Goal: Task Accomplishment & Management: Manage account settings

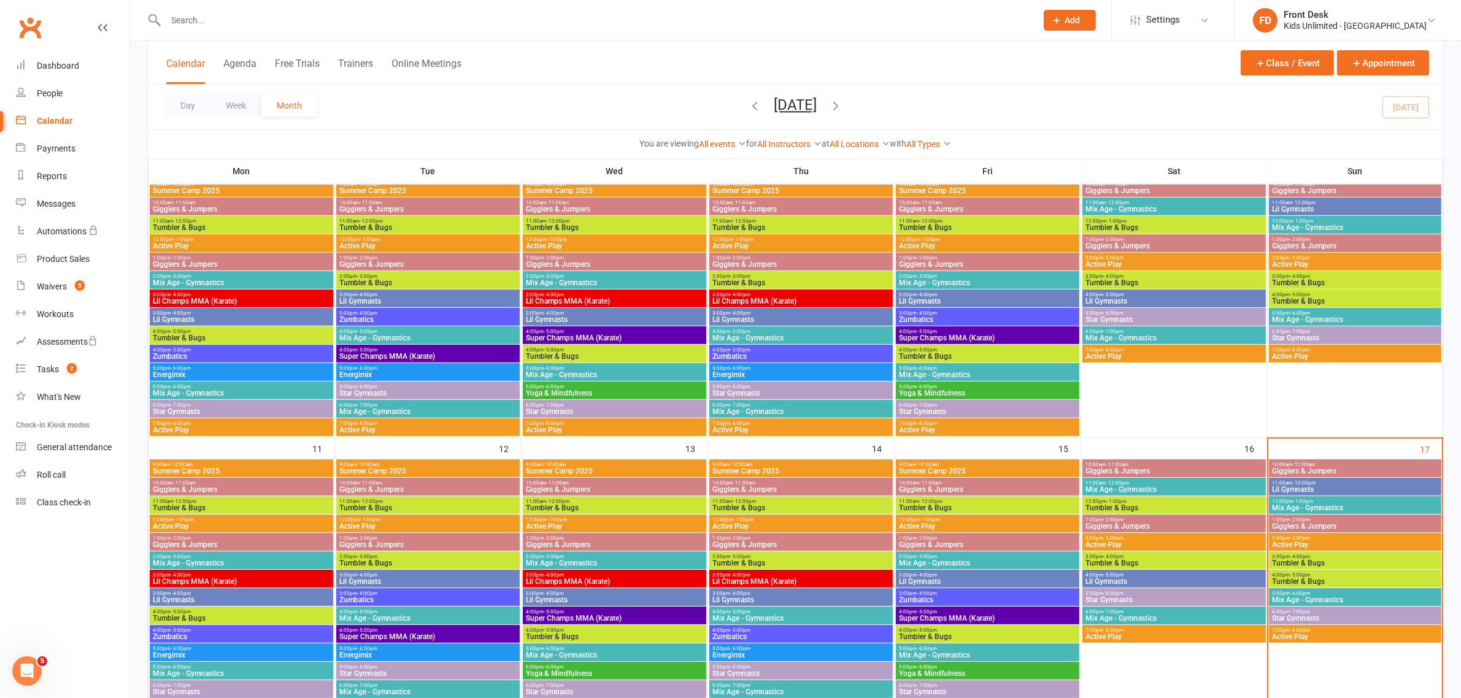
click at [60, 125] on div "Calendar" at bounding box center [55, 121] width 36 height 10
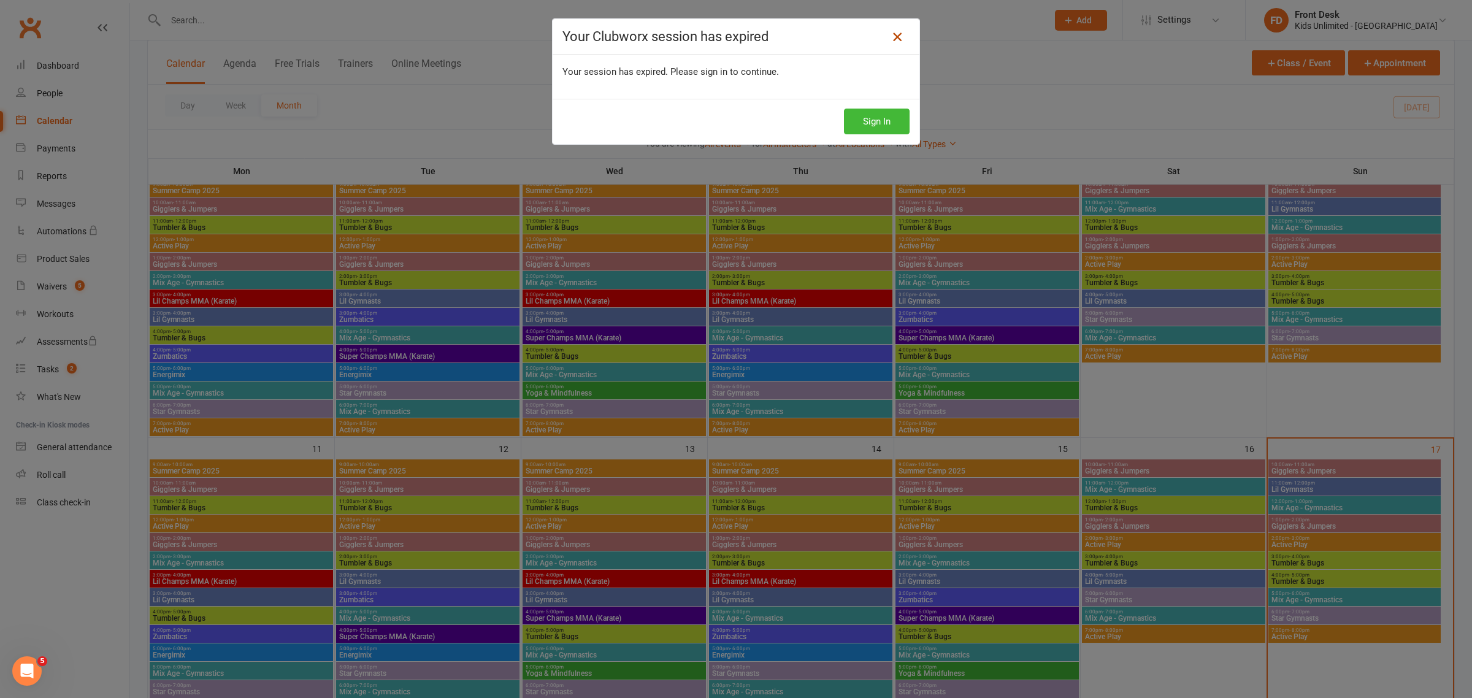
click at [888, 43] on link at bounding box center [898, 37] width 20 height 20
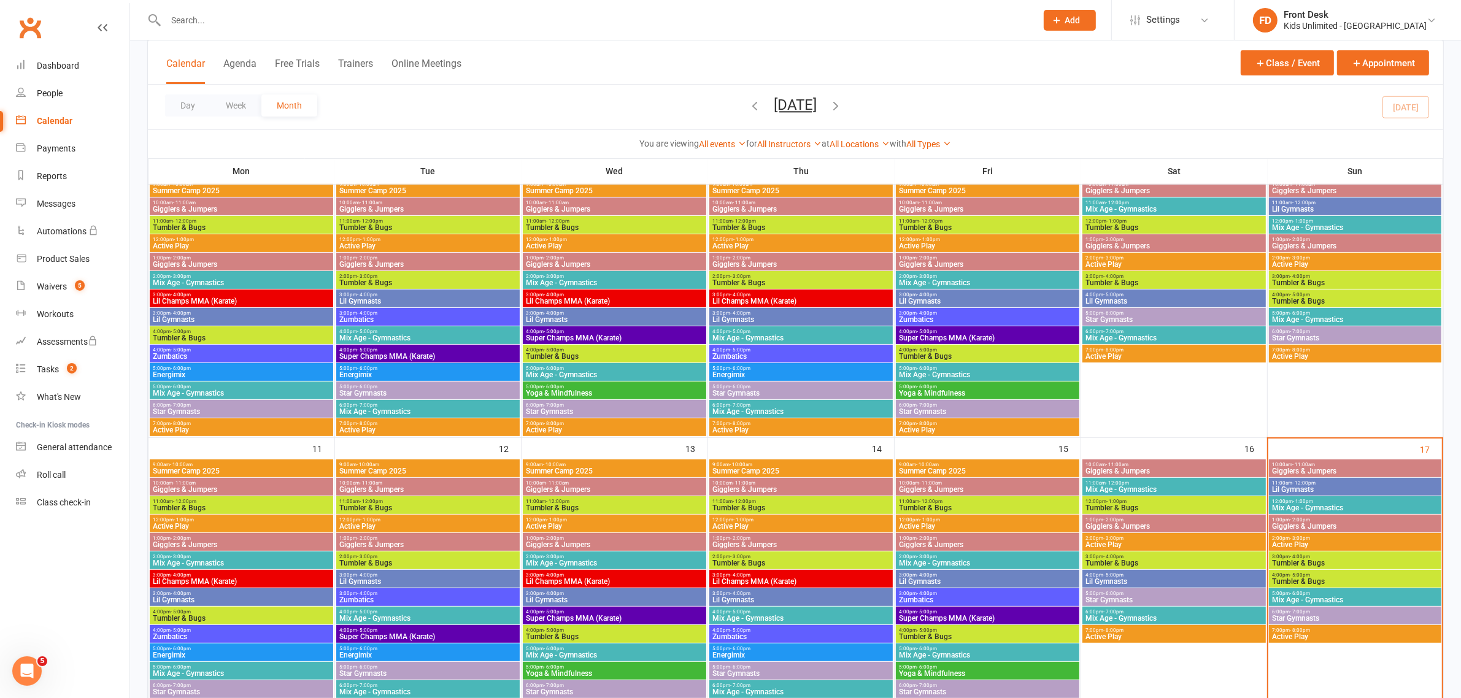
click at [260, 13] on input "text" at bounding box center [595, 20] width 866 height 17
type input "amira"
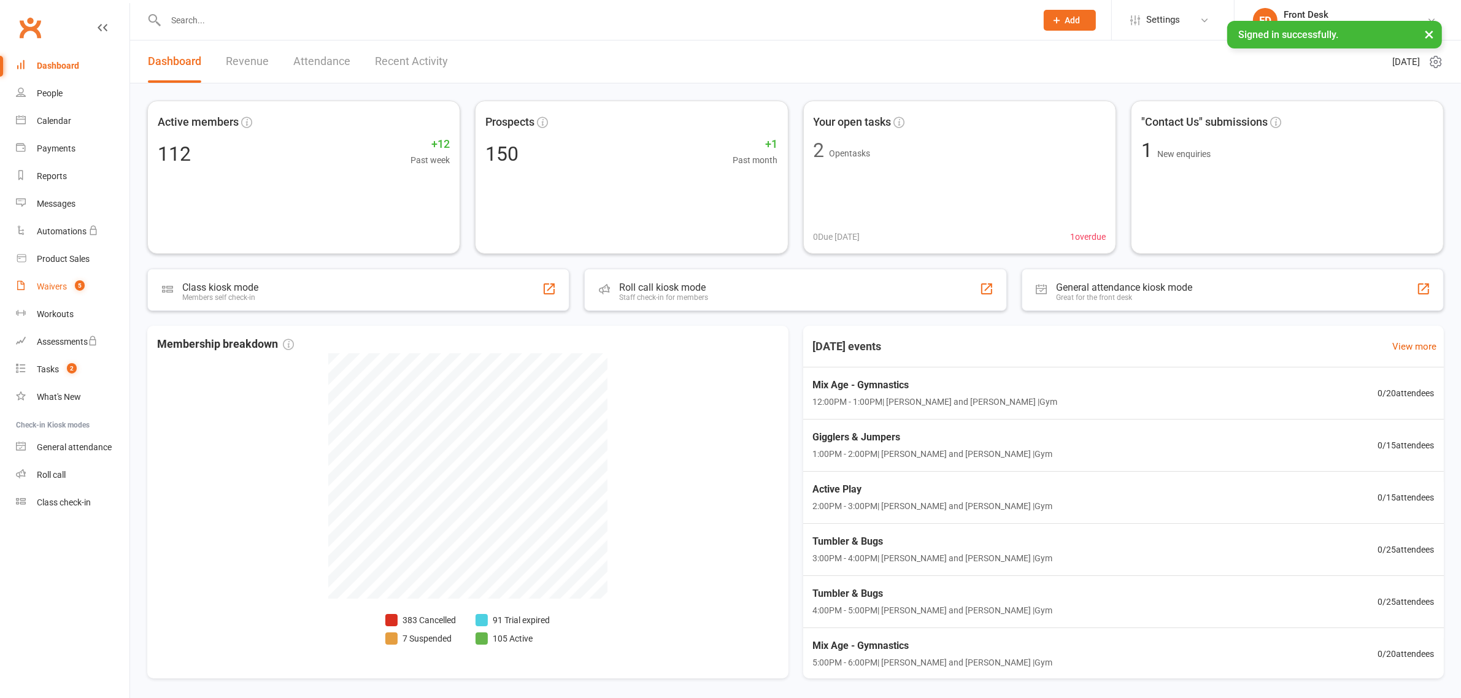
click at [54, 287] on div "Waivers" at bounding box center [52, 287] width 30 height 10
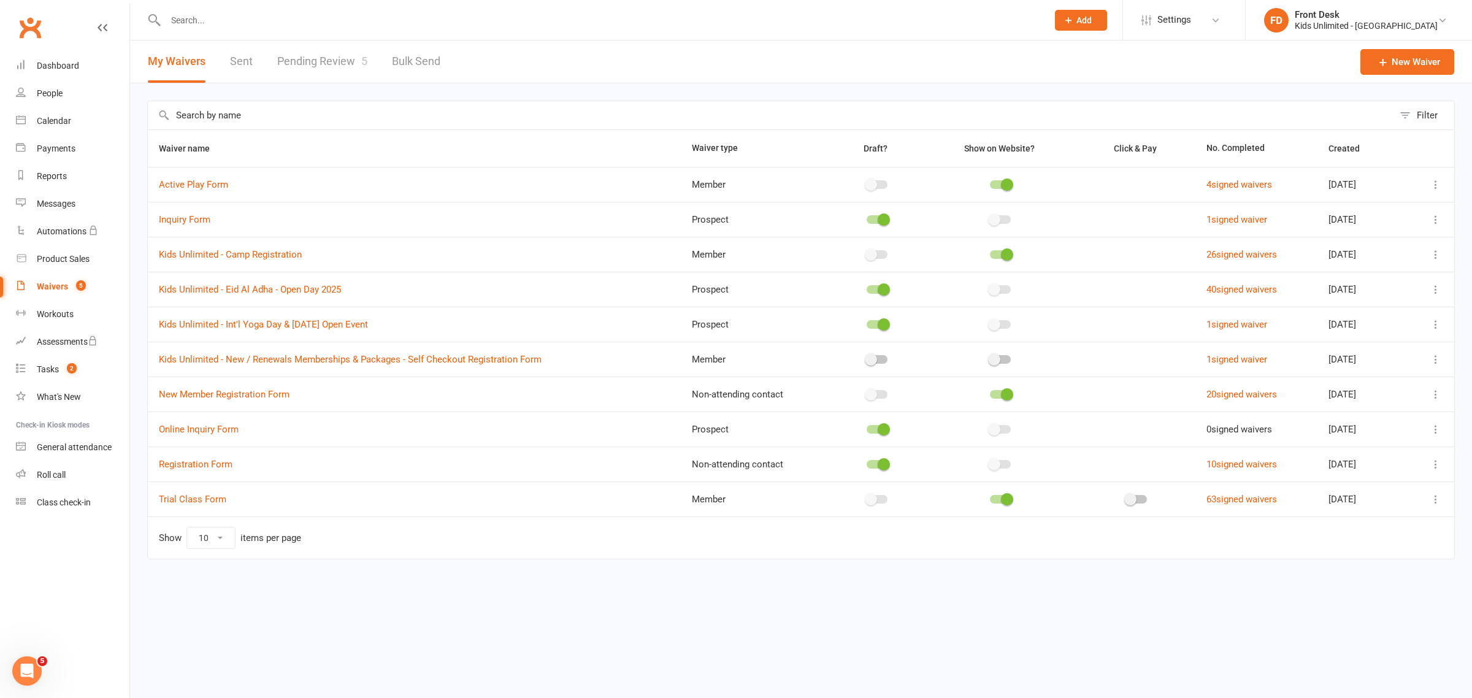
click at [304, 61] on link "Pending Review 5" at bounding box center [322, 61] width 90 height 42
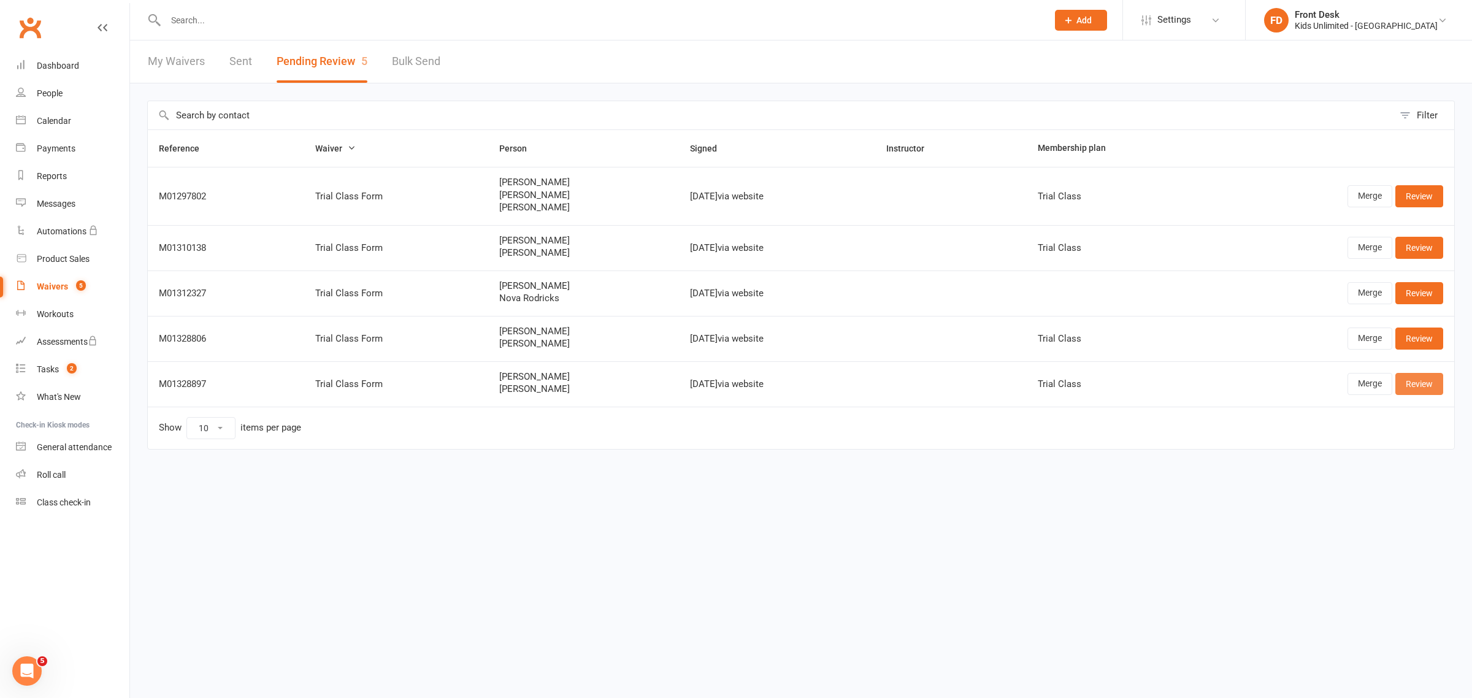
click at [1429, 390] on link "Review" at bounding box center [1420, 384] width 48 height 22
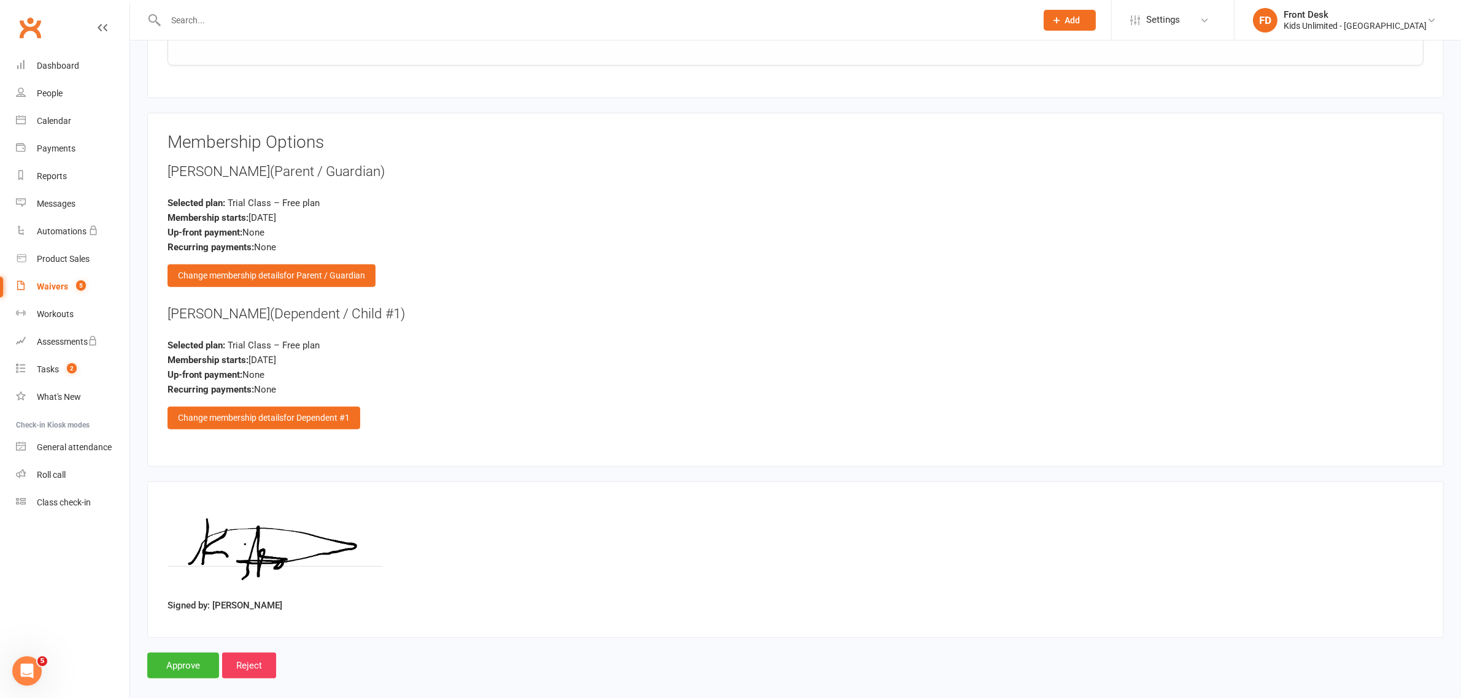
scroll to position [1045, 0]
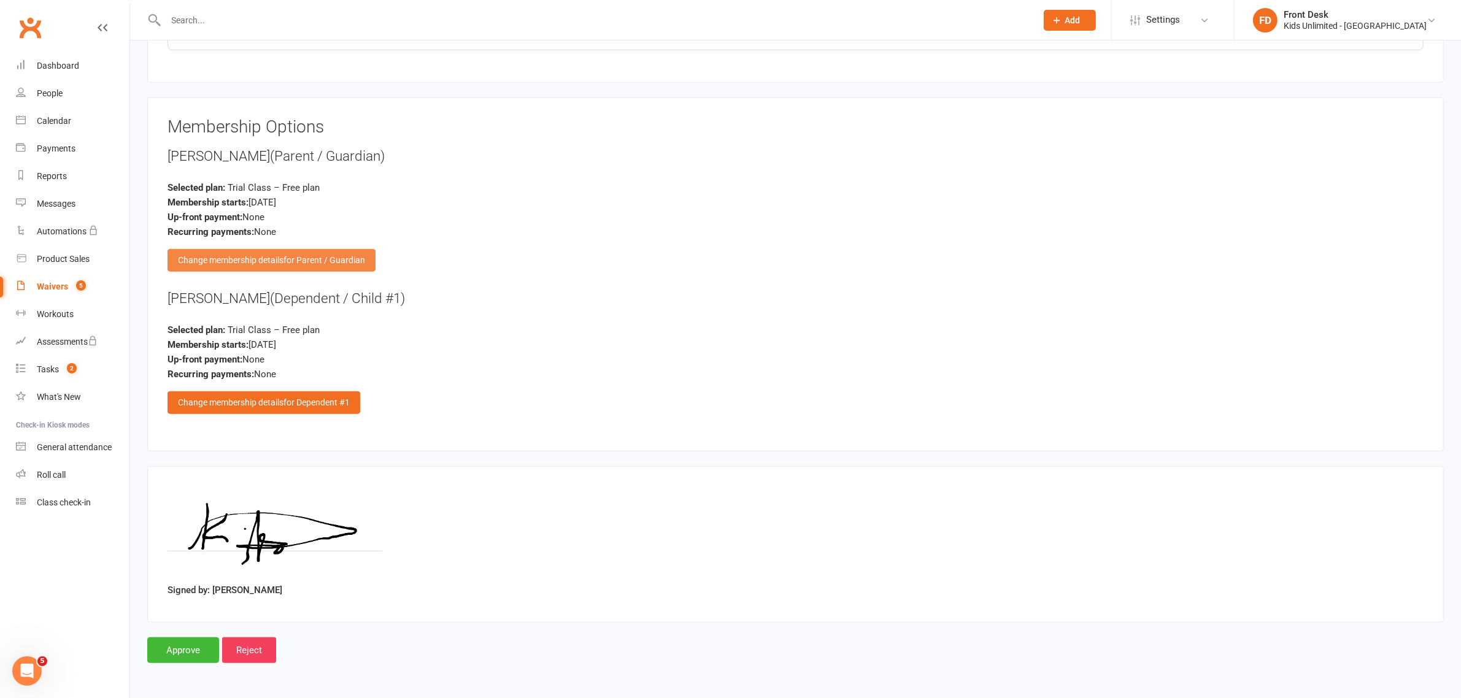
click at [260, 253] on div "Change membership details for Parent / Guardian" at bounding box center [271, 260] width 208 height 22
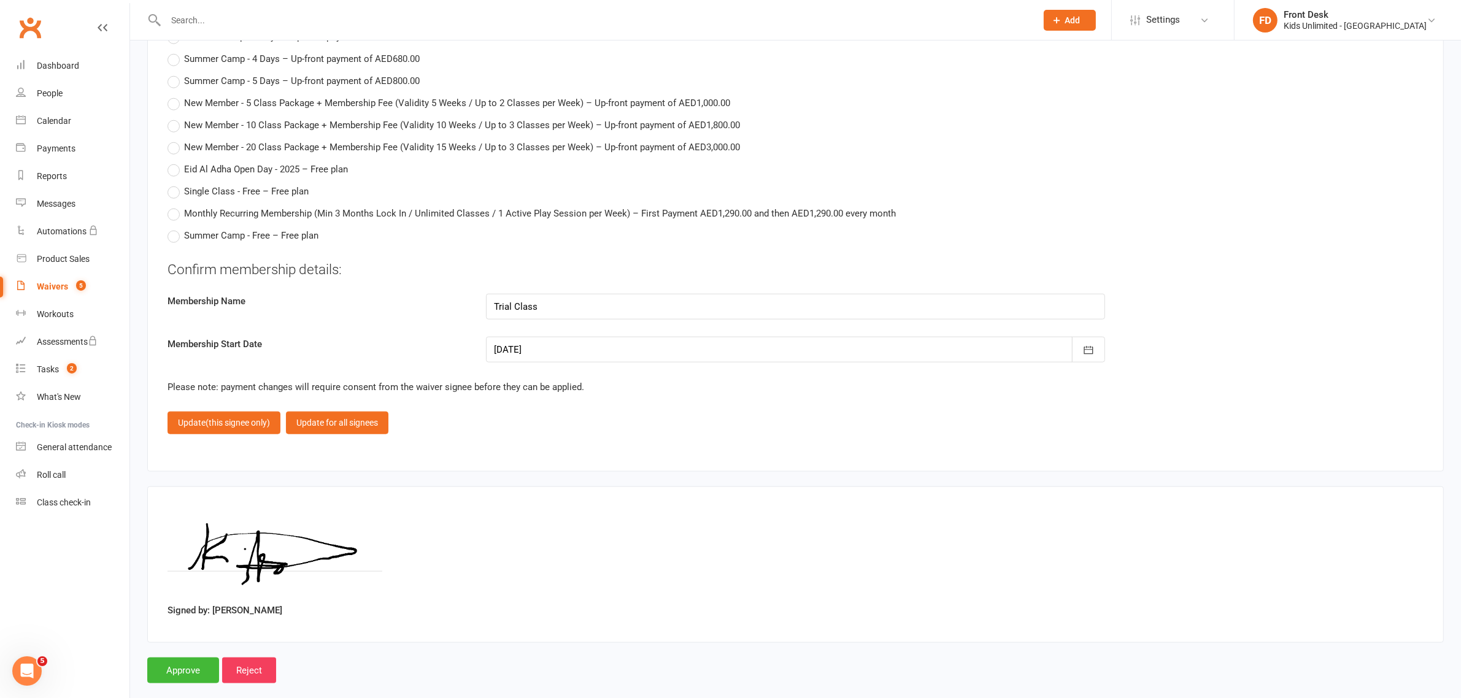
scroll to position [1602, 0]
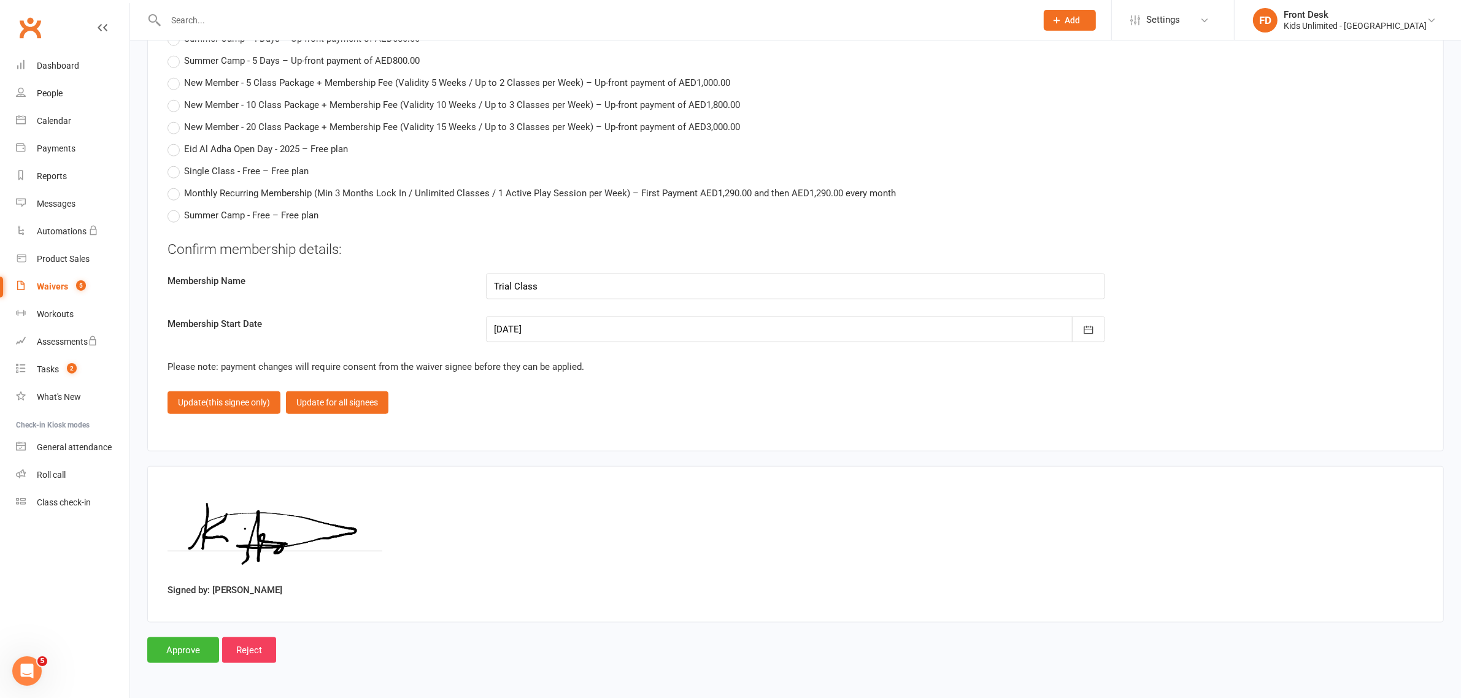
click at [506, 334] on div at bounding box center [795, 330] width 619 height 26
click at [696, 450] on span "16" at bounding box center [701, 454] width 10 height 10
type input "16 Aug 2025"
click at [309, 406] on button "Update for all signees" at bounding box center [337, 402] width 102 height 22
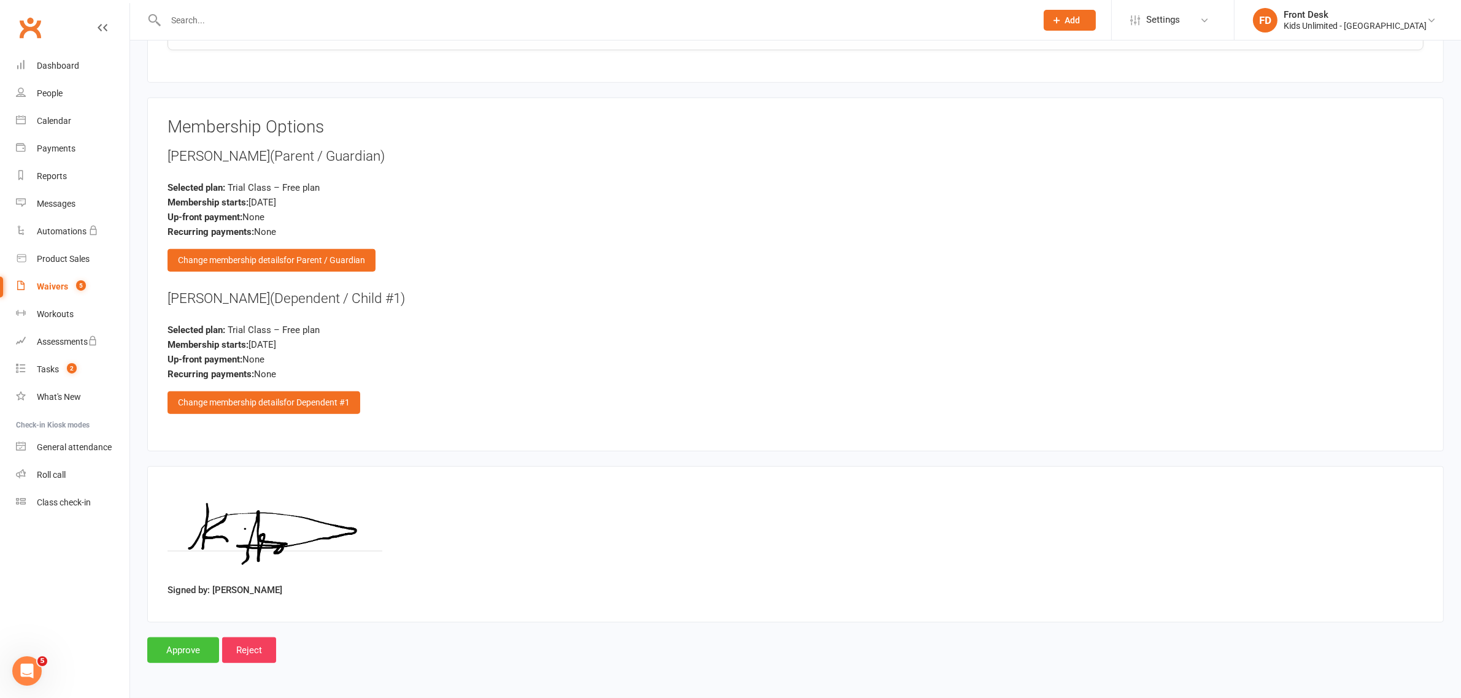
click at [198, 652] on input "Approve" at bounding box center [183, 650] width 72 height 26
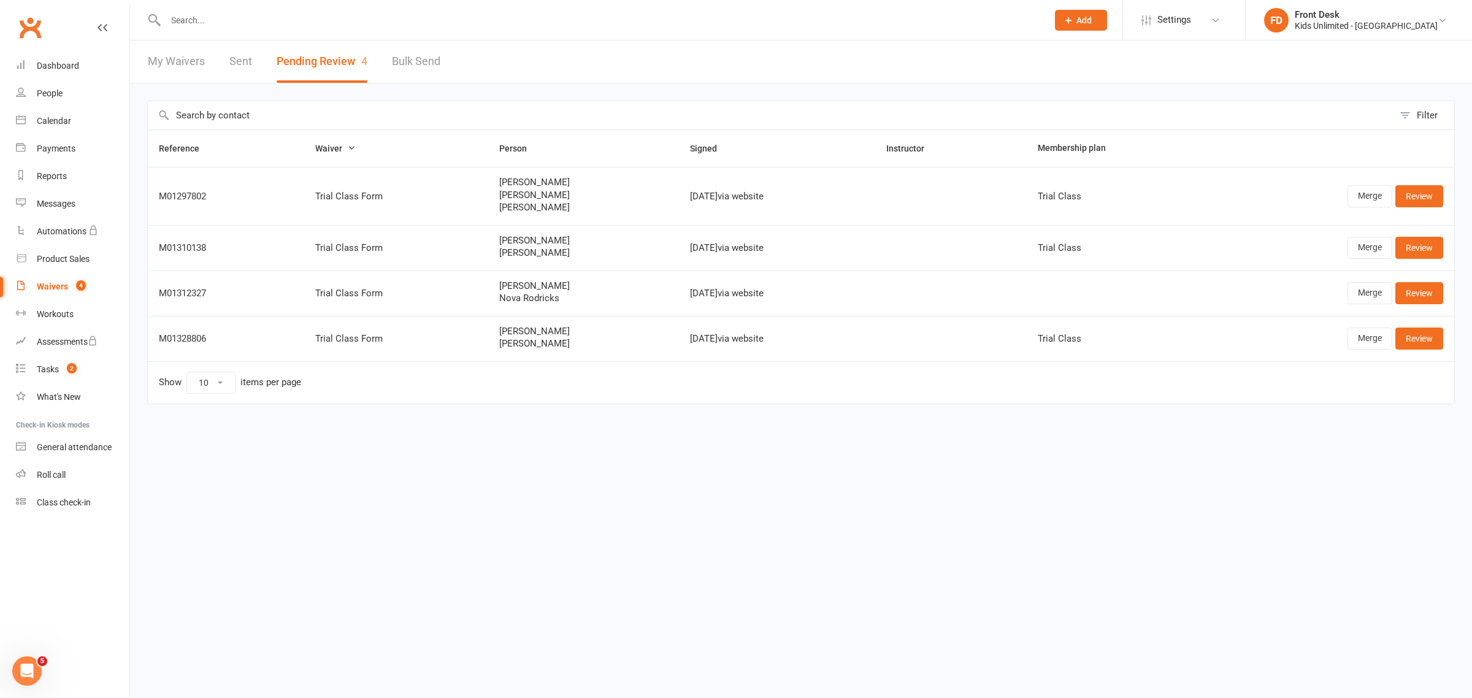
click at [459, 456] on html "Prospect Member Non-attending contact Class / event Appointment Task Membership…" at bounding box center [736, 228] width 1472 height 456
click at [109, 28] on div "Clubworx" at bounding box center [64, 34] width 129 height 45
click at [107, 26] on div "Clubworx" at bounding box center [64, 34] width 129 height 45
